Goal: Transaction & Acquisition: Purchase product/service

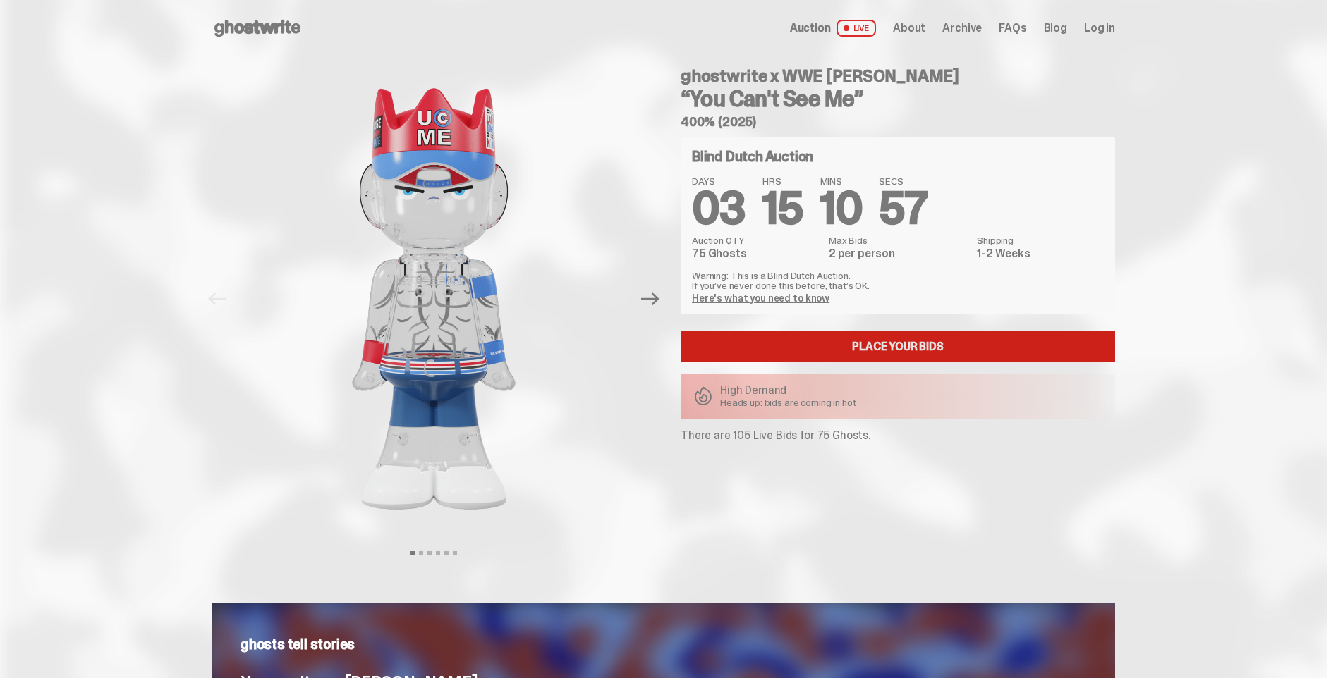
click at [908, 338] on link "Place your Bids" at bounding box center [898, 346] width 434 height 31
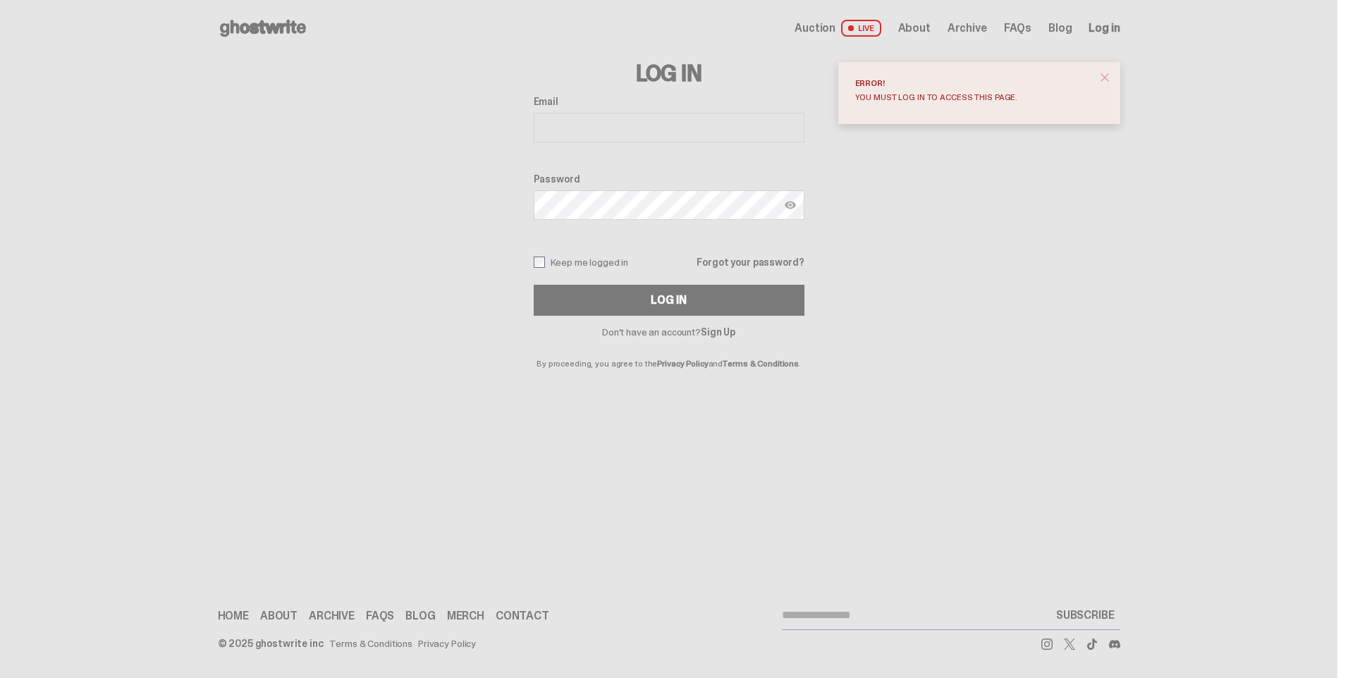
click at [705, 331] on link "Sign Up" at bounding box center [718, 332] width 35 height 13
